Goal: Transaction & Acquisition: Purchase product/service

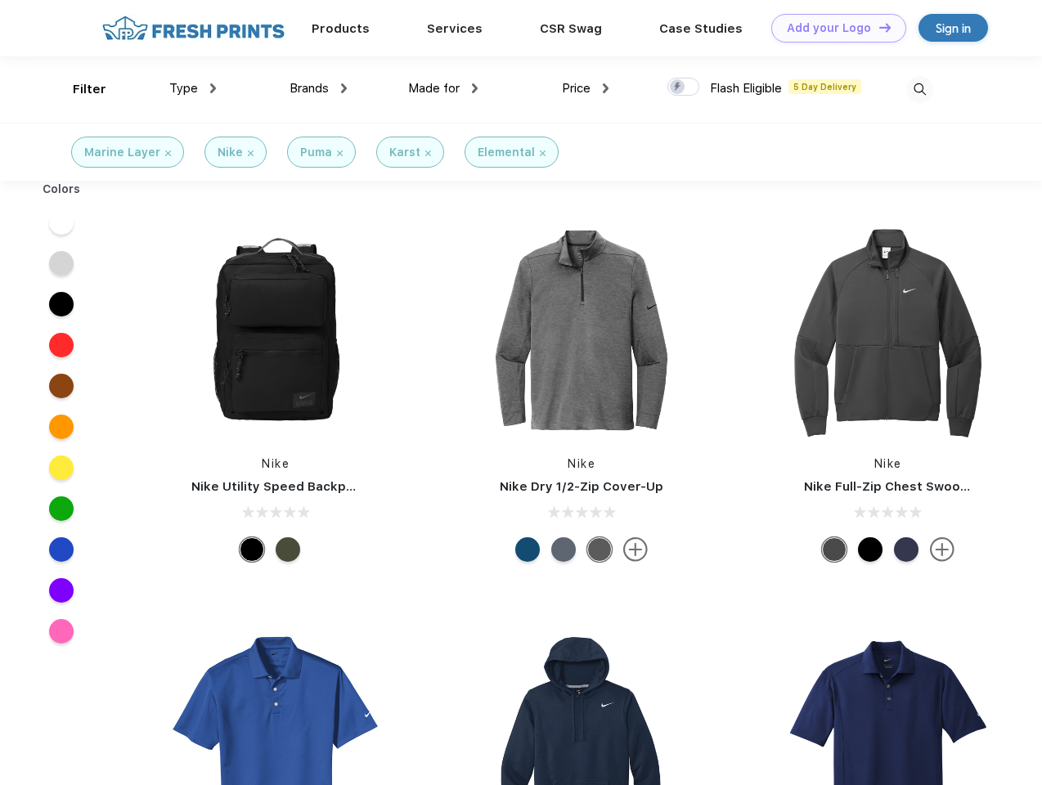
scroll to position [1, 0]
click at [832, 28] on link "Add your Logo Design Tool" at bounding box center [838, 28] width 135 height 29
click at [0, 0] on div "Design Tool" at bounding box center [0, 0] width 0 height 0
click at [877, 27] on link "Add your Logo Design Tool" at bounding box center [838, 28] width 135 height 29
click at [79, 89] on div "Filter" at bounding box center [90, 89] width 34 height 19
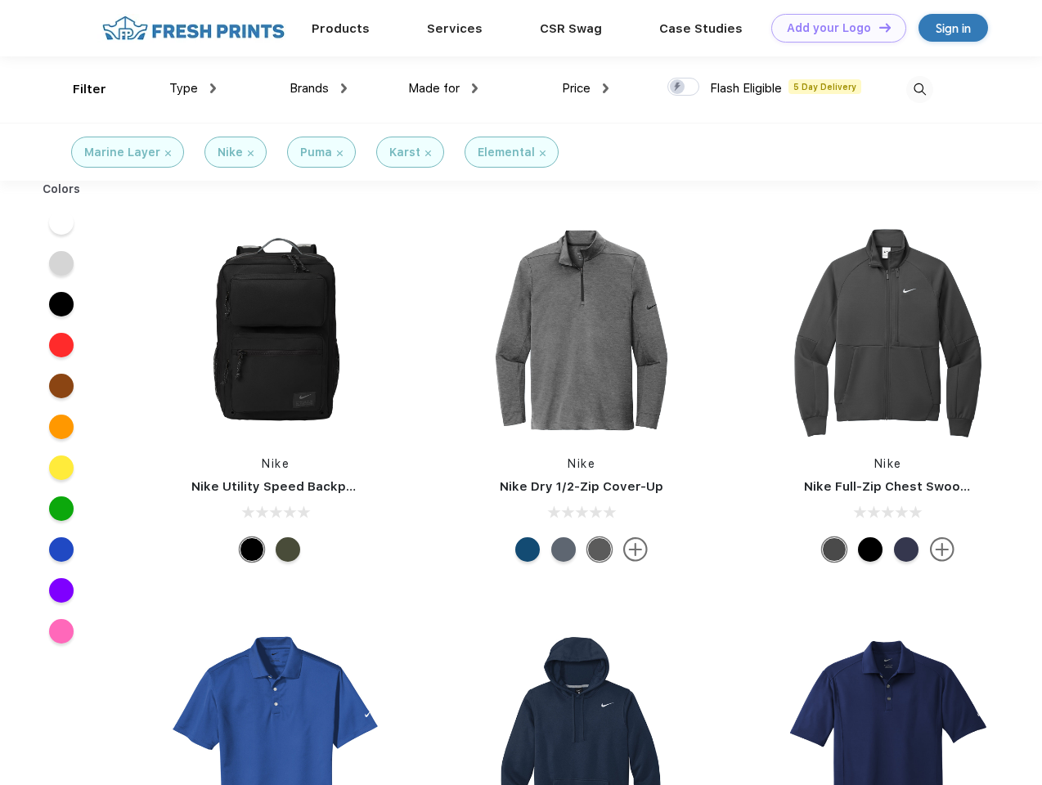
click at [193, 88] on span "Type" at bounding box center [183, 88] width 29 height 15
click at [318, 88] on span "Brands" at bounding box center [308, 88] width 39 height 15
click at [443, 88] on span "Made for" at bounding box center [434, 88] width 52 height 15
click at [586, 88] on span "Price" at bounding box center [576, 88] width 29 height 15
click at [684, 88] on div at bounding box center [683, 87] width 32 height 18
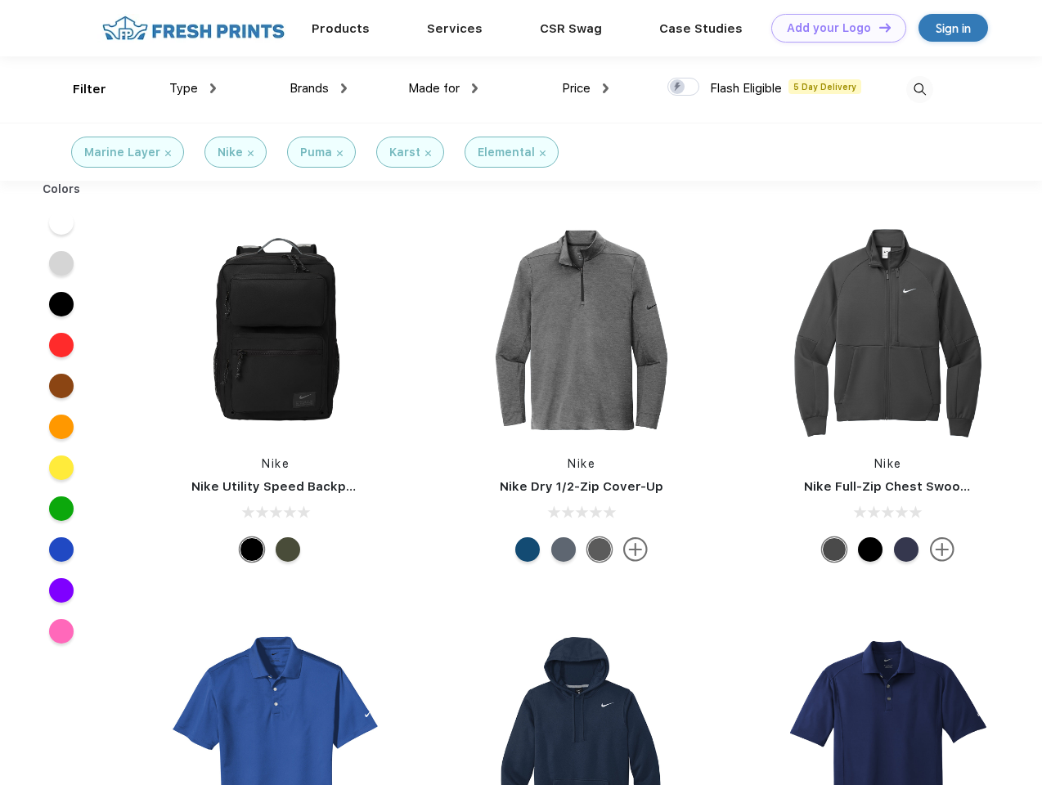
click at [678, 88] on input "checkbox" at bounding box center [672, 82] width 11 height 11
click at [919, 89] on img at bounding box center [919, 89] width 27 height 27
